Goal: Information Seeking & Learning: Understand process/instructions

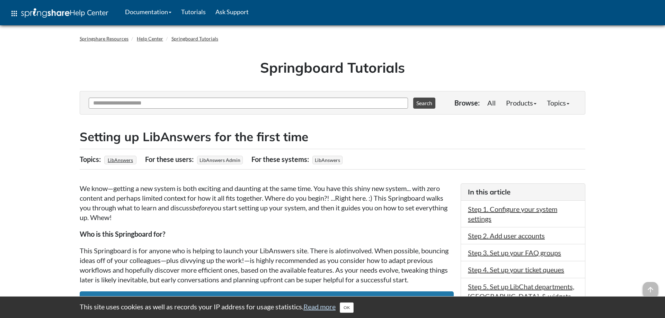
scroll to position [71, 0]
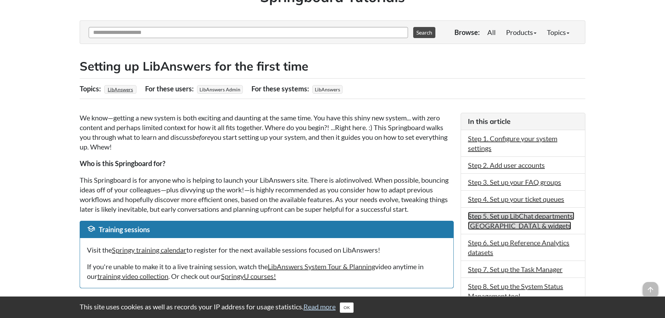
click at [516, 230] on link "Step 5. Set up LibChat departments, Chatbot, & widgets" at bounding box center [521, 221] width 106 height 18
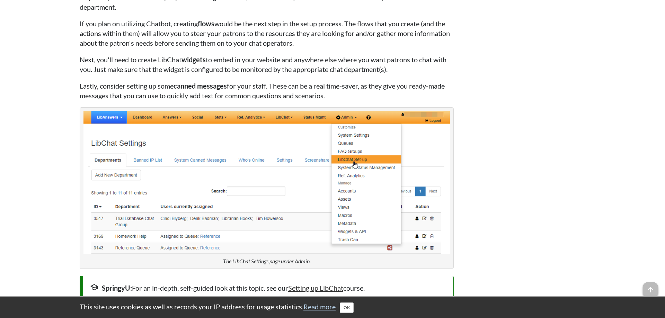
scroll to position [2338, 0]
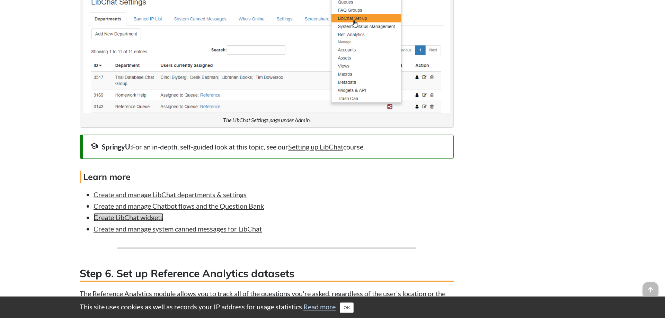
click at [150, 222] on link "Create LibChat widgets" at bounding box center [128, 217] width 70 height 8
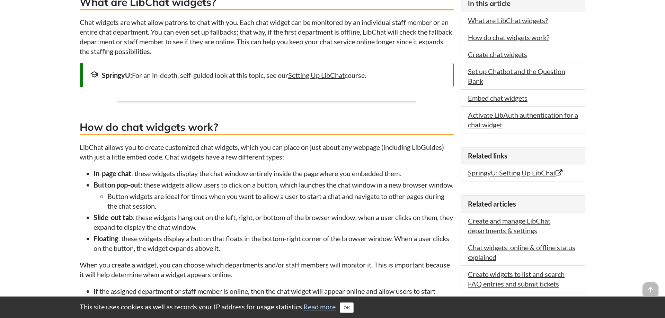
scroll to position [47, 0]
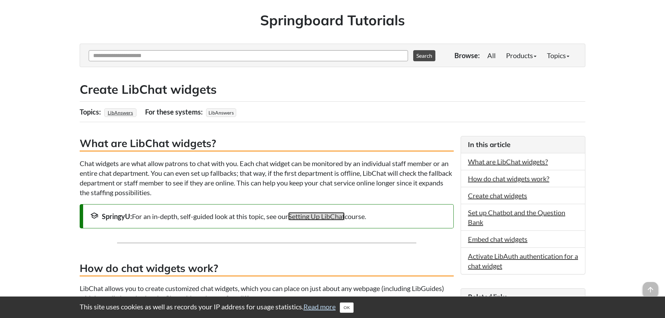
click at [331, 219] on link "Setting Up LibChat" at bounding box center [316, 216] width 56 height 8
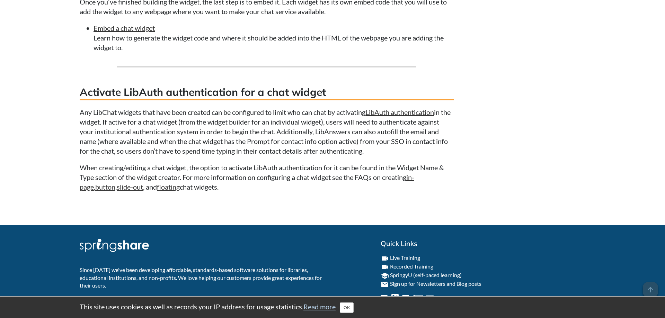
scroll to position [2519, 0]
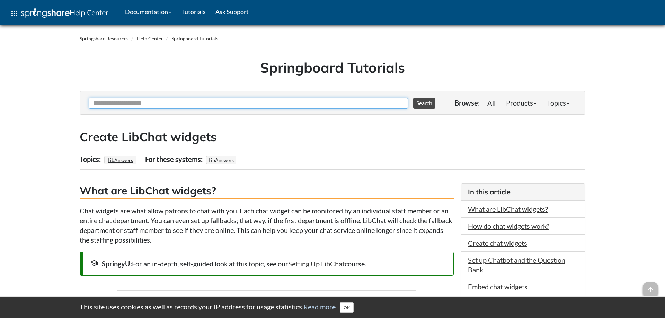
click at [282, 106] on input "Ask Another Question" at bounding box center [248, 103] width 319 height 11
type input "**********"
click at [413, 98] on button "Search" at bounding box center [424, 103] width 22 height 11
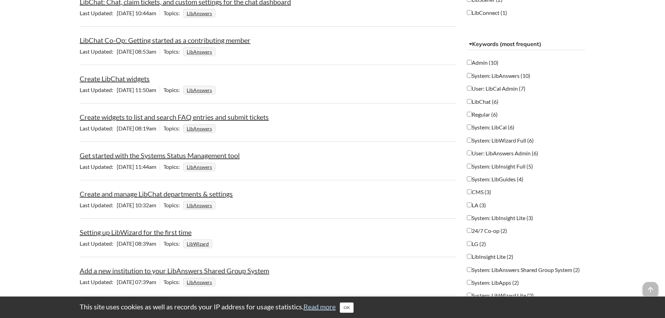
scroll to position [353, 0]
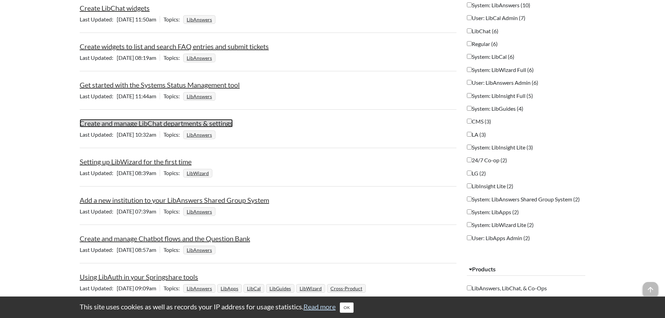
click at [161, 120] on link "Create and manage LibChat departments & settings" at bounding box center [156, 123] width 153 height 8
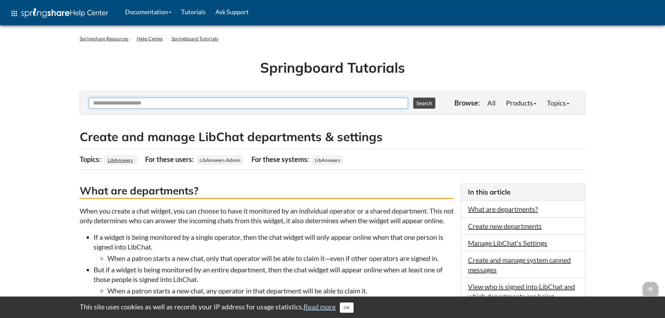
click at [285, 107] on input "Ask Another Question" at bounding box center [248, 103] width 319 height 11
type input "**********"
click at [413, 98] on button "Search" at bounding box center [424, 103] width 22 height 11
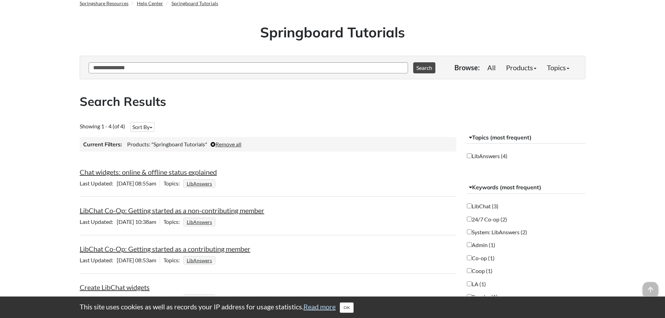
scroll to position [71, 0]
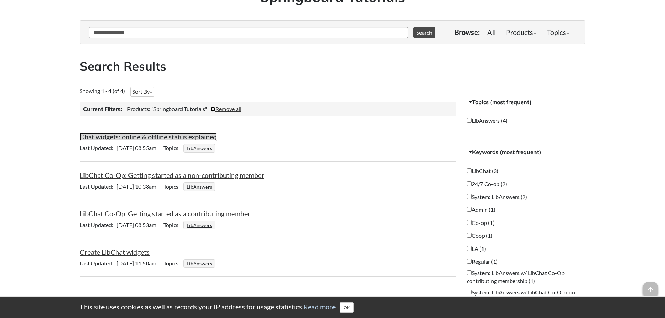
click at [115, 138] on link "Chat widgets: online & offline status explained" at bounding box center [148, 137] width 137 height 8
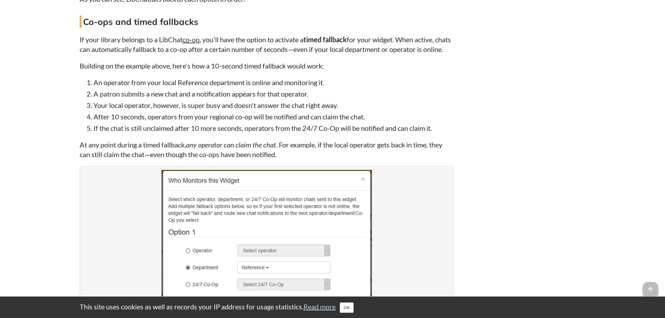
scroll to position [1130, 0]
